Goal: Book appointment/travel/reservation

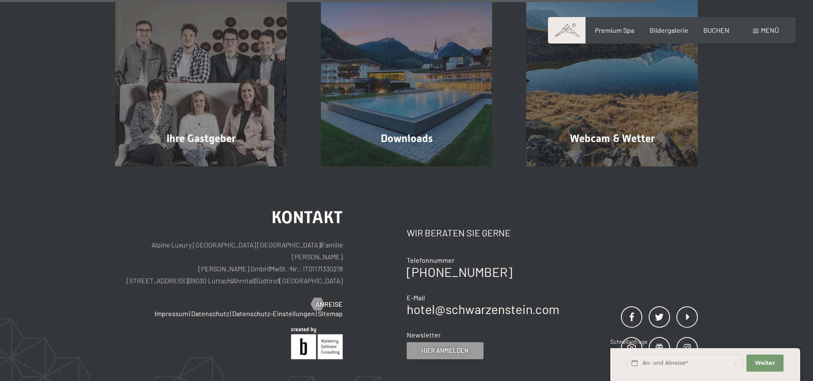
scroll to position [726, 0]
